Goal: Information Seeking & Learning: Learn about a topic

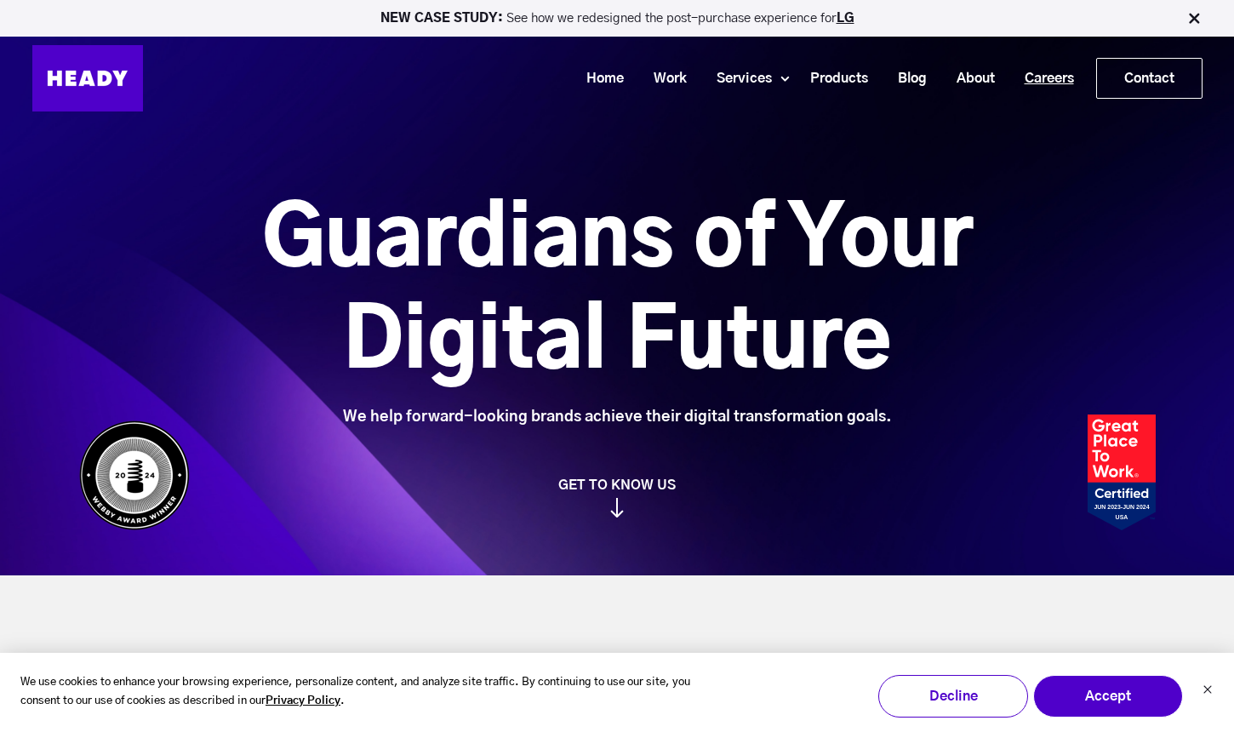
click at [1026, 70] on link "Careers" at bounding box center [1043, 78] width 79 height 31
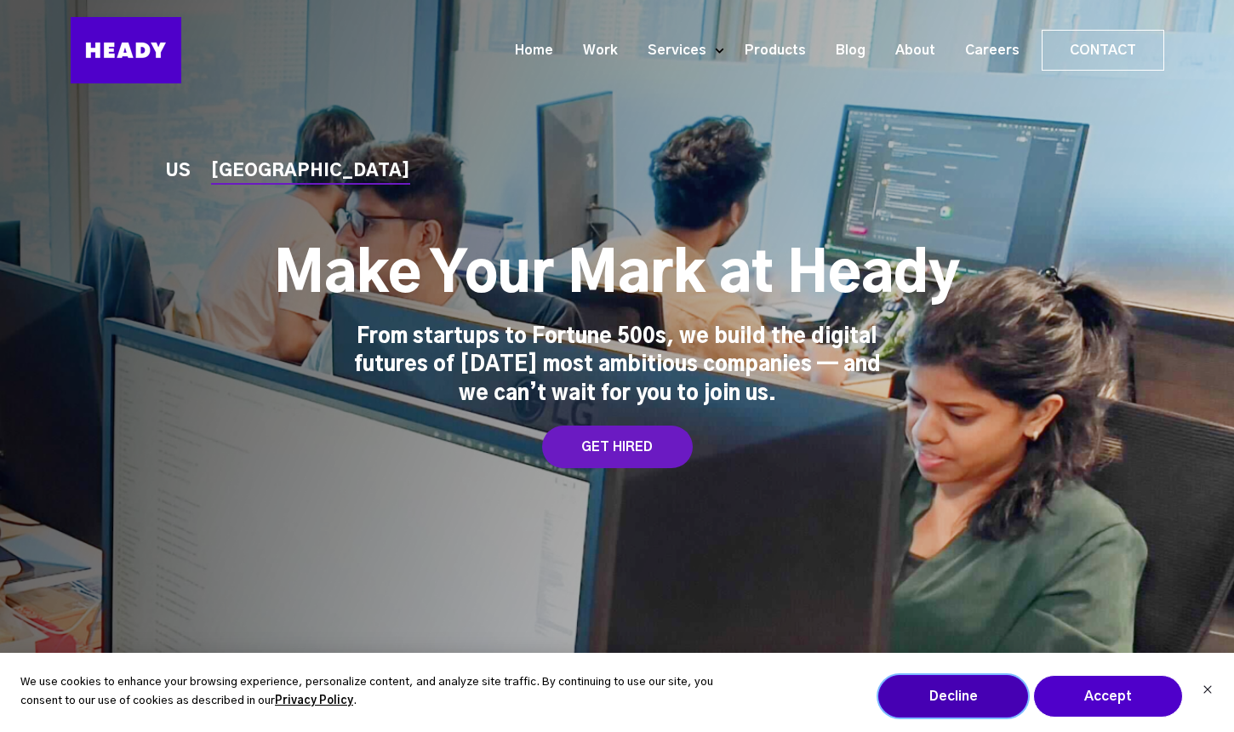
click at [977, 688] on button "Decline" at bounding box center [953, 696] width 150 height 43
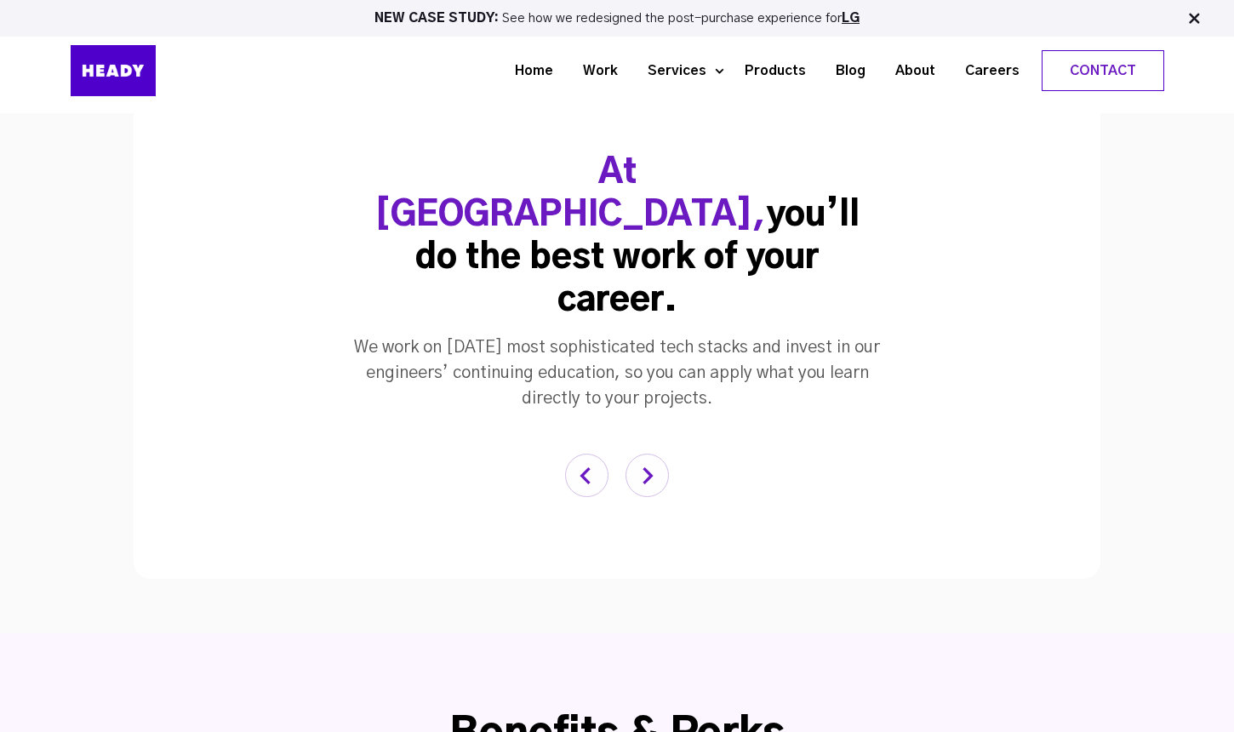
scroll to position [3246, 0]
